Goal: Transaction & Acquisition: Obtain resource

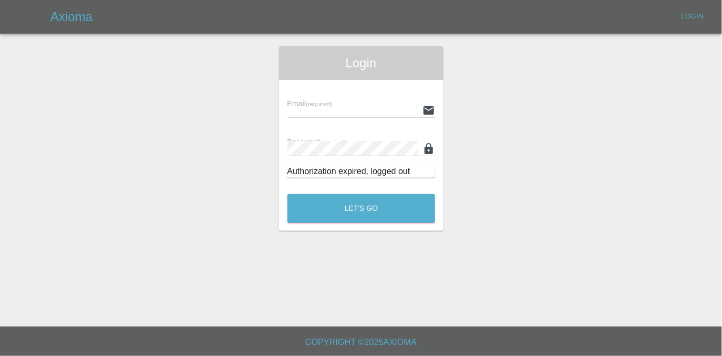
click at [347, 107] on input "text" at bounding box center [352, 109] width 131 height 15
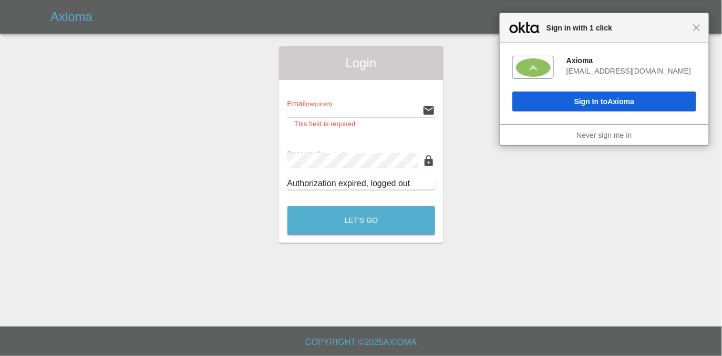
type input "[EMAIL_ADDRESS][DOMAIN_NAME]"
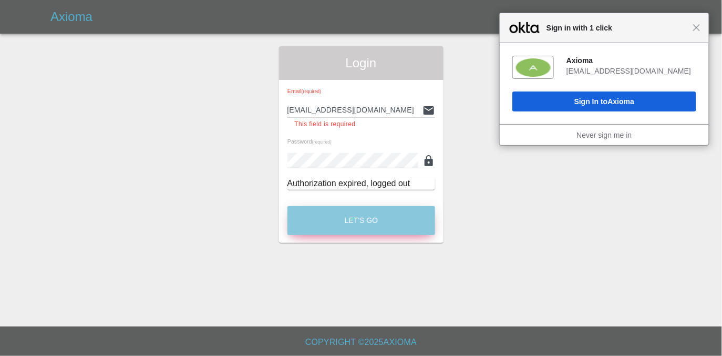
click at [373, 225] on button "Let's Go" at bounding box center [361, 220] width 148 height 29
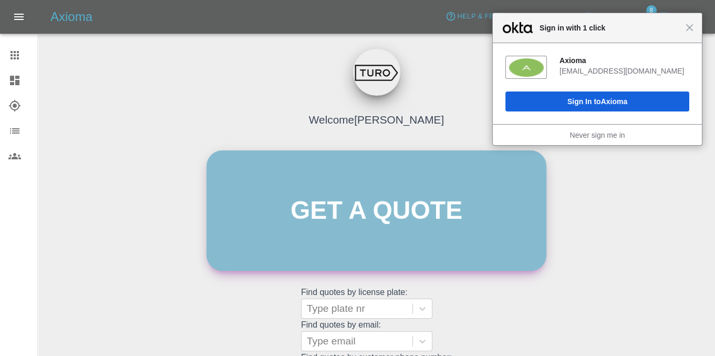
click at [323, 195] on link "Get a quote" at bounding box center [376, 210] width 340 height 120
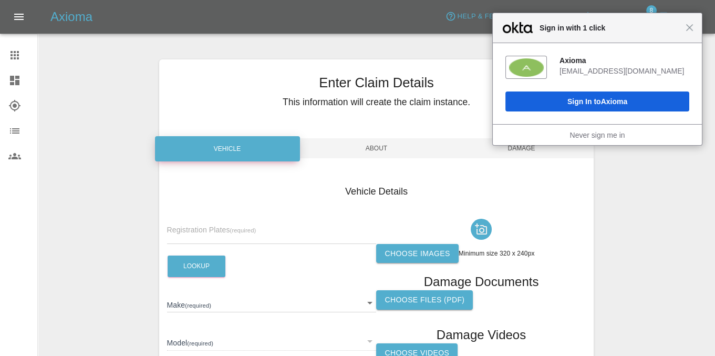
click at [199, 231] on input "text" at bounding box center [272, 236] width 210 height 15
paste input "VE16VJY"
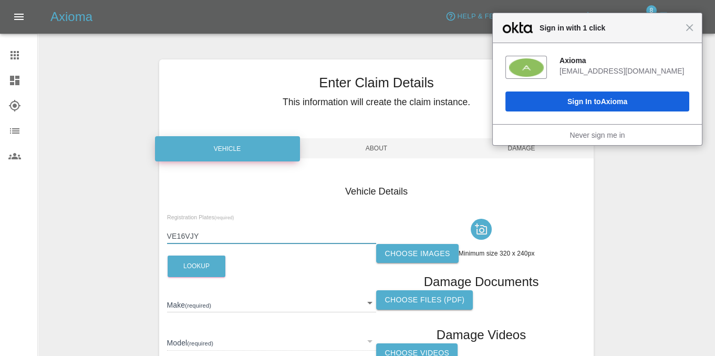
type input "VE16VJY"
click at [192, 280] on div "Registration Plates (required) VE16VJY Lookup Make (required) ​ Model (required…" at bounding box center [272, 342] width 210 height 256
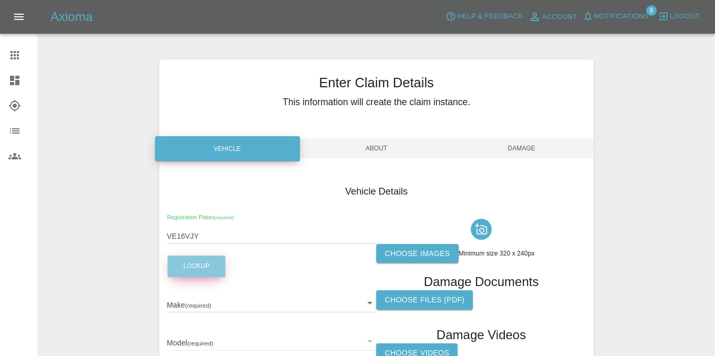
click at [195, 265] on button "Lookup" at bounding box center [197, 266] width 58 height 22
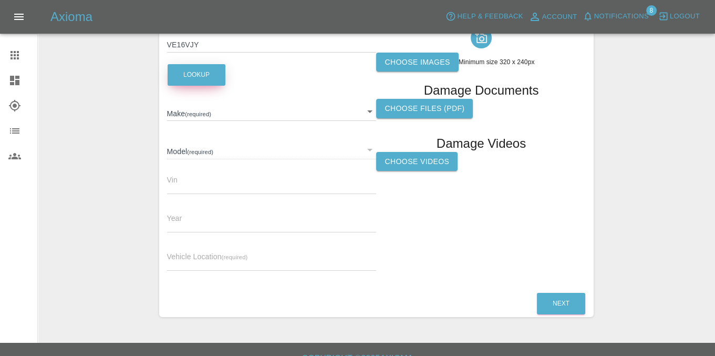
scroll to position [126, 0]
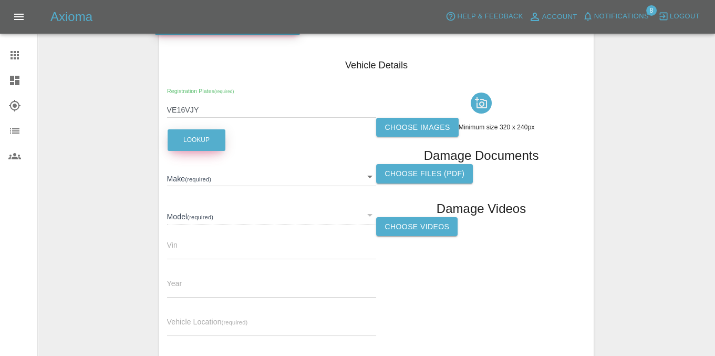
type input "MERCEDES-BENZ"
type input "GLA"
type input "[US_VEHICLE_IDENTIFICATION_NUMBER]"
type input "2016"
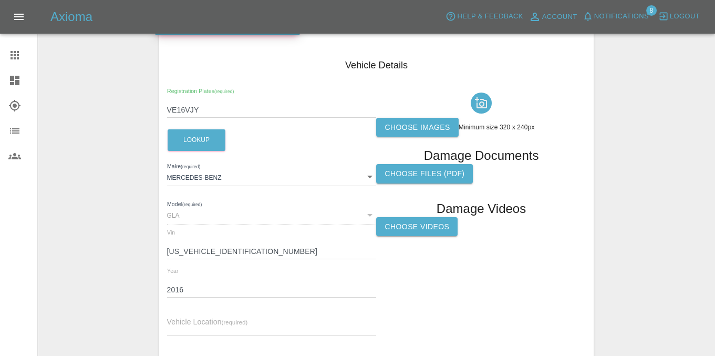
click at [218, 253] on input "[US_VEHICLE_IDENTIFICATION_NUMBER]" at bounding box center [272, 251] width 210 height 15
